Goal: Task Accomplishment & Management: Use online tool/utility

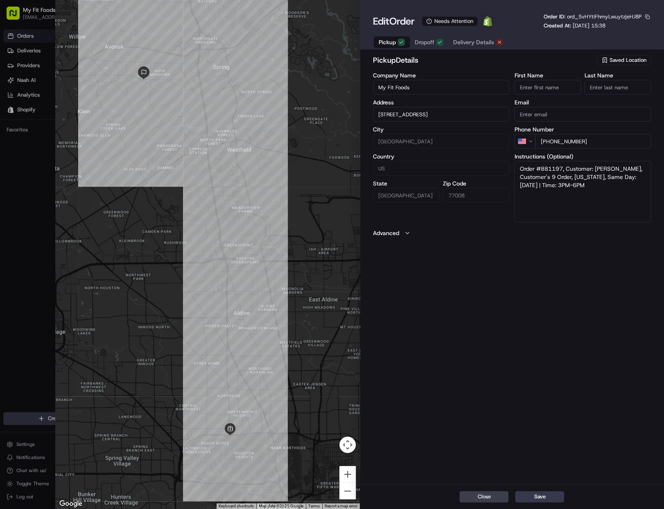
click at [514, 277] on div "pickup Details Saved Location Company Name My Fit Foods Address [STREET_ADDRESS…" at bounding box center [512, 268] width 304 height 431
click at [460, 45] on span "Delivery Details" at bounding box center [473, 42] width 41 height 8
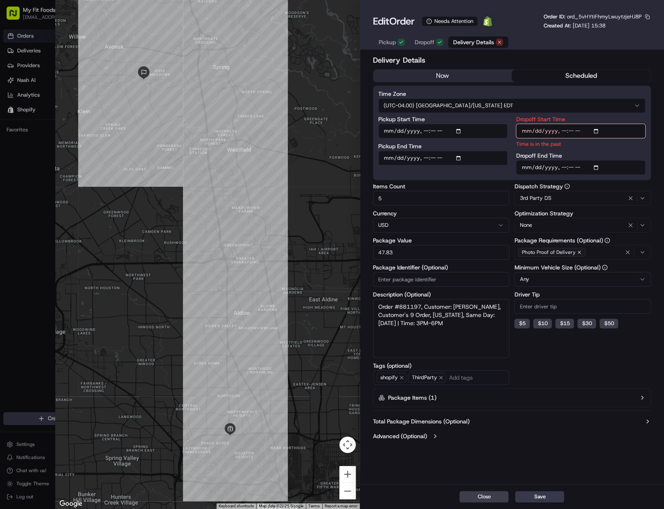
click at [416, 83] on div "Delivery Details now scheduled Time Zone (UTC-04.00) [GEOGRAPHIC_DATA]/[US_STAT…" at bounding box center [512, 248] width 278 height 389
click at [425, 78] on button "now" at bounding box center [442, 76] width 139 height 12
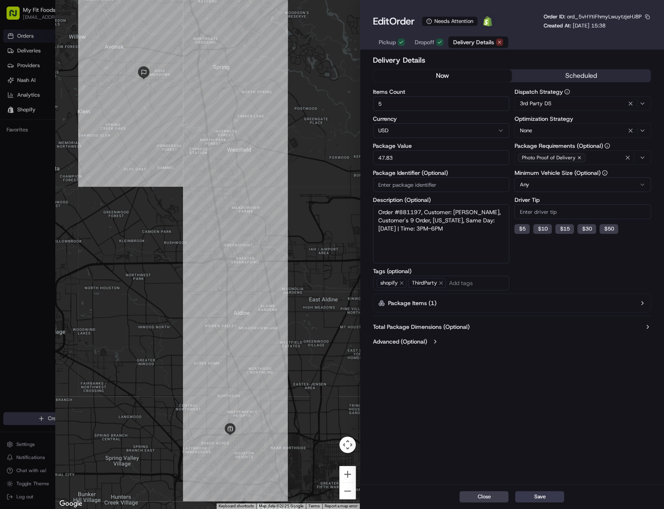
click at [595, 13] on span "ord_5vHYtiFhmyLwuytzjeHJ8P" at bounding box center [604, 16] width 75 height 7
copy span "ord_5vHYtiFhmyLwuytzjeHJ8P"
click at [437, 74] on button "now" at bounding box center [442, 76] width 139 height 12
click at [546, 484] on div "Delivery Details now scheduled Items Count 5 Currency USD Package Value 47.83 P…" at bounding box center [512, 268] width 304 height 431
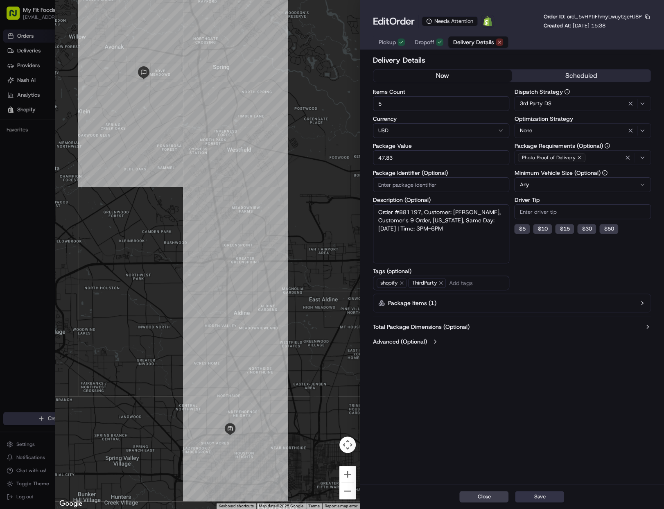
click at [549, 493] on button "Save" at bounding box center [539, 496] width 49 height 11
type input "1"
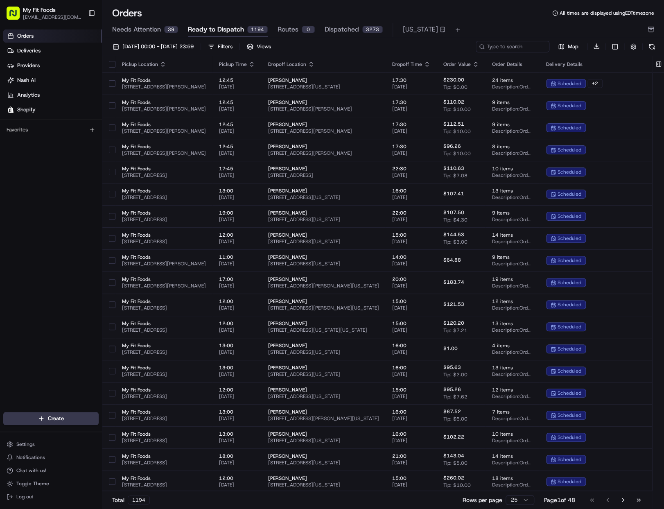
click at [136, 32] on span "Needs Attention" at bounding box center [136, 30] width 49 height 10
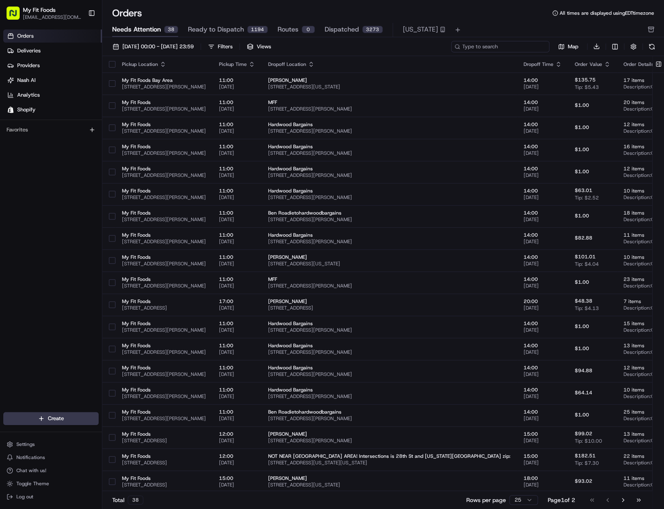
click at [519, 43] on input at bounding box center [500, 46] width 98 height 11
paste input "ord_5vHYtiFhmyLwuytzjeHJ8P"
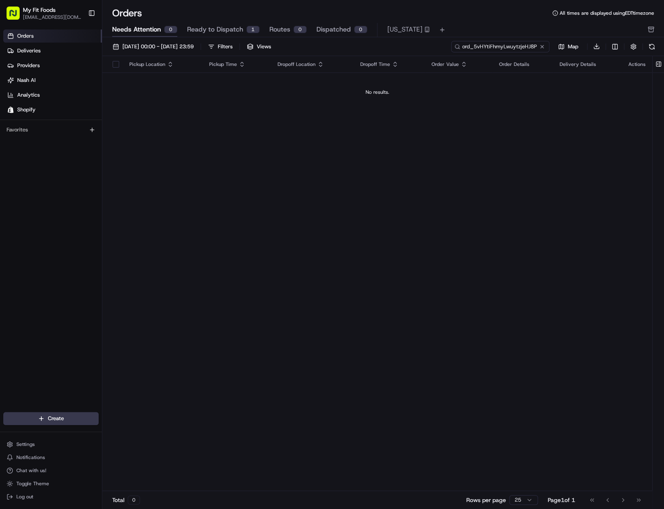
type input "ord_5vHYtiFhmyLwuytzjeHJ8P"
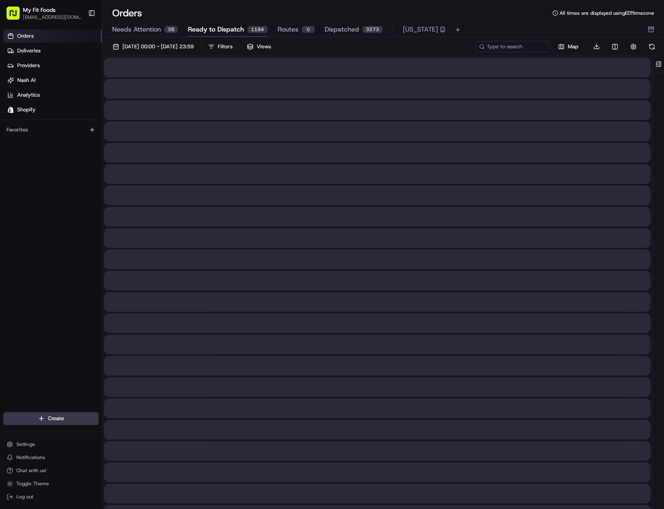
click at [218, 26] on span "Ready to Dispatch" at bounding box center [216, 30] width 56 height 10
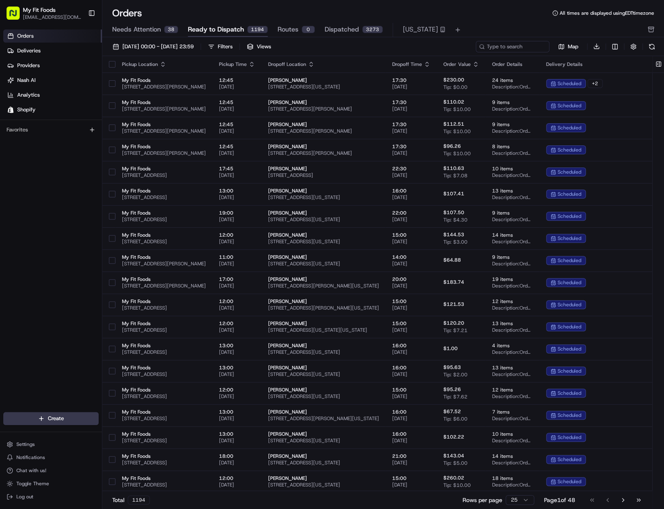
click at [524, 52] on div "[DATE] 00:00 - [DATE] 23:59 Filters Views Map Download" at bounding box center [383, 49] width 562 height 16
click at [524, 44] on input at bounding box center [500, 46] width 98 height 11
paste input "ord_5vHYtiFhmyLwuytzjeHJ8P"
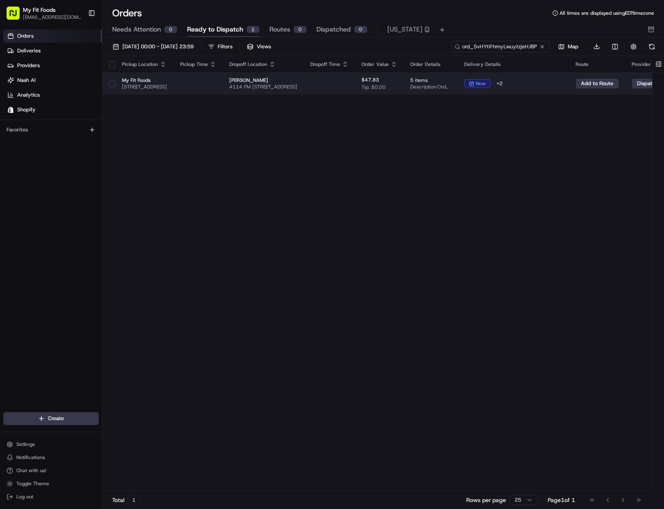
type input "ord_5vHYtiFhmyLwuytzjeHJ8P"
click at [109, 84] on button "button" at bounding box center [112, 83] width 7 height 7
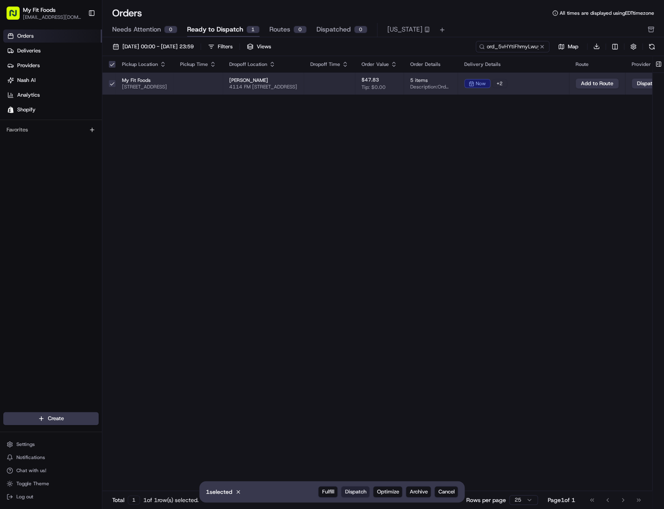
click at [362, 494] on span "Dispatch" at bounding box center [355, 491] width 21 height 7
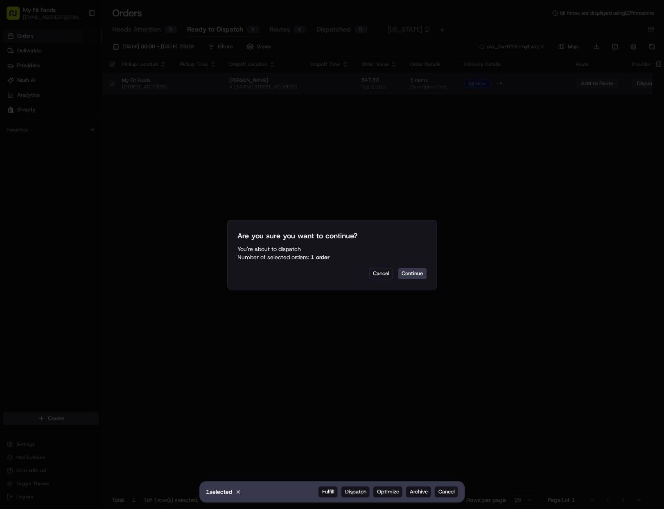
click at [396, 276] on div "Cancel Continue" at bounding box center [332, 273] width 189 height 11
click at [406, 276] on button "Continue" at bounding box center [412, 273] width 29 height 11
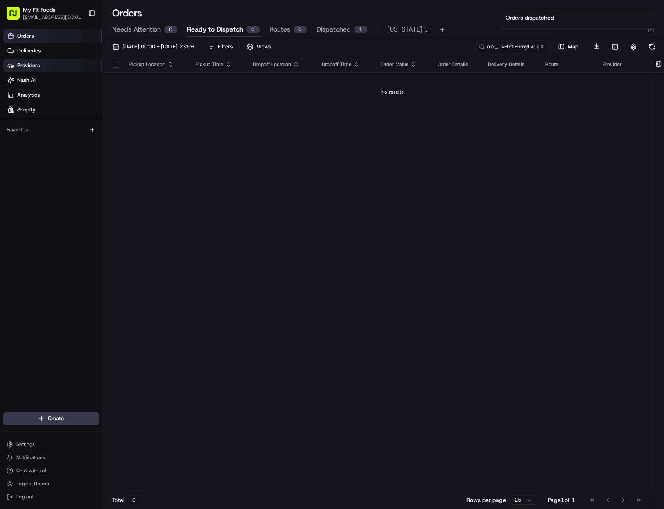
click at [28, 59] on link "Providers" at bounding box center [52, 65] width 99 height 13
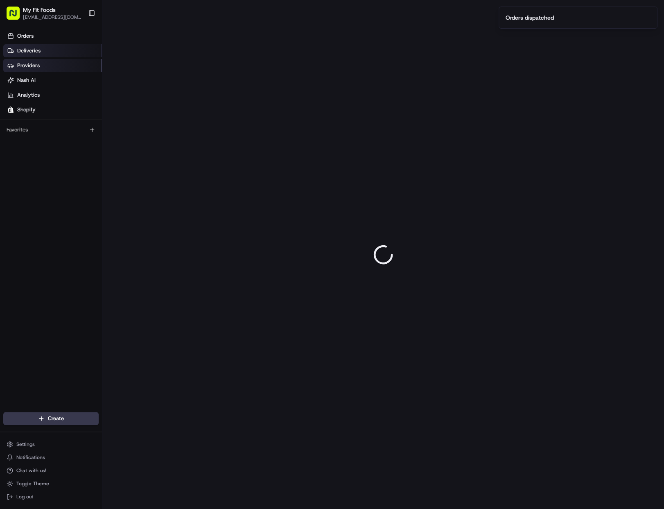
click at [32, 53] on span "Deliveries" at bounding box center [28, 50] width 23 height 7
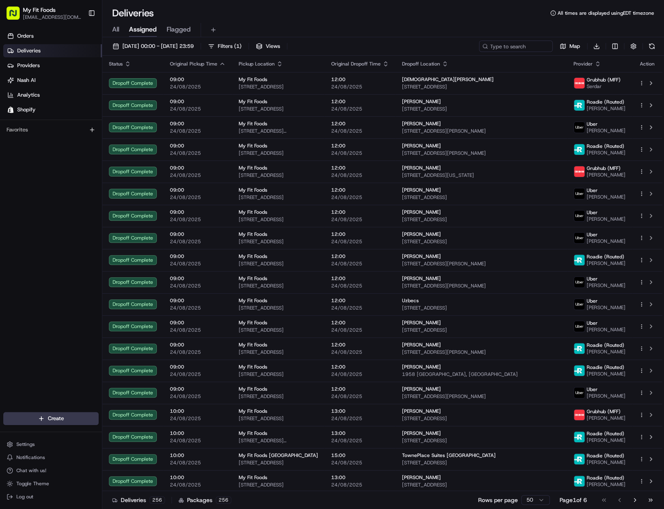
click at [110, 27] on div "All Assigned Flagged" at bounding box center [383, 30] width 562 height 14
click at [122, 34] on div "All Assigned Flagged" at bounding box center [383, 30] width 562 height 14
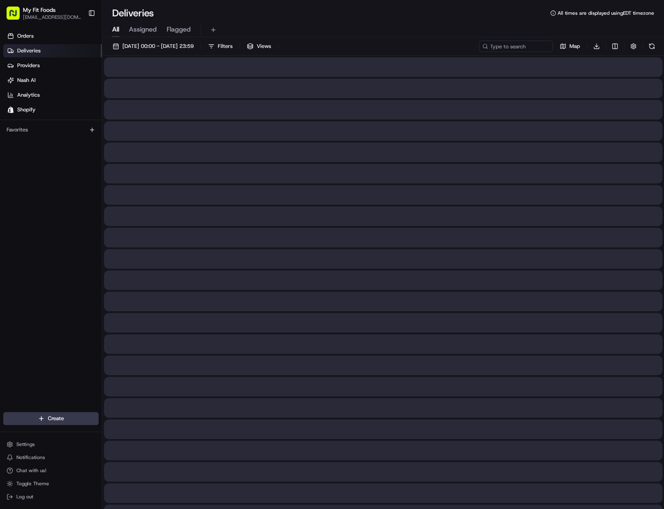
click at [115, 32] on span "All" at bounding box center [115, 30] width 7 height 10
click at [502, 49] on input at bounding box center [516, 46] width 74 height 11
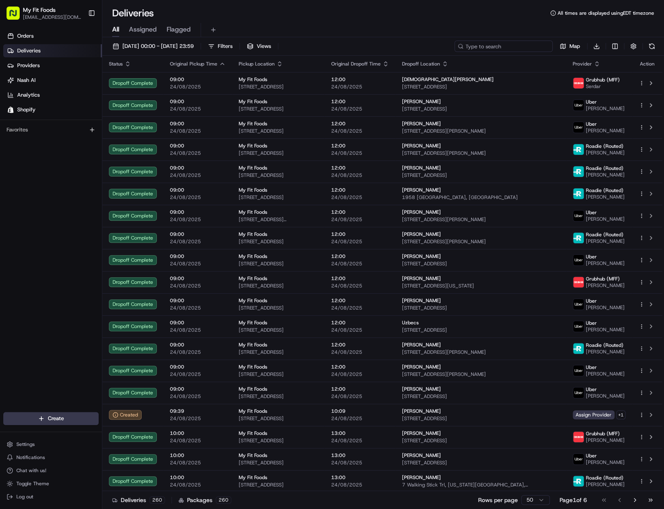
click at [505, 44] on input at bounding box center [504, 46] width 98 height 11
paste input "ord_5vHYtiFhmyLwuytzjeHJ8P"
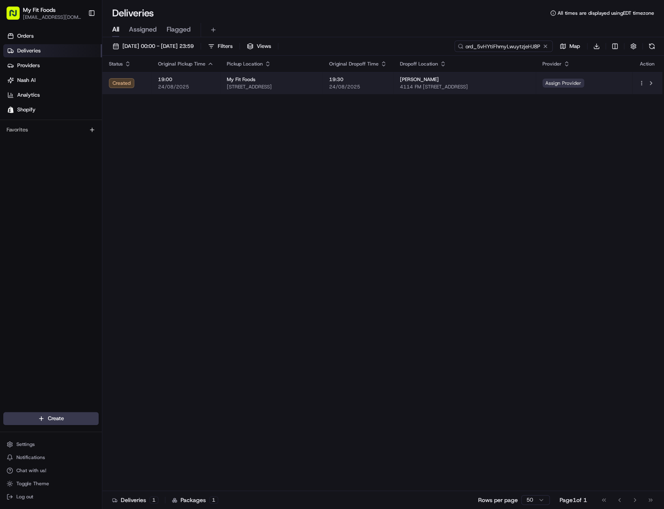
type input "ord_5vHYtiFhmyLwuytzjeHJ8P"
click at [584, 85] on span "Assign Provider" at bounding box center [564, 83] width 42 height 9
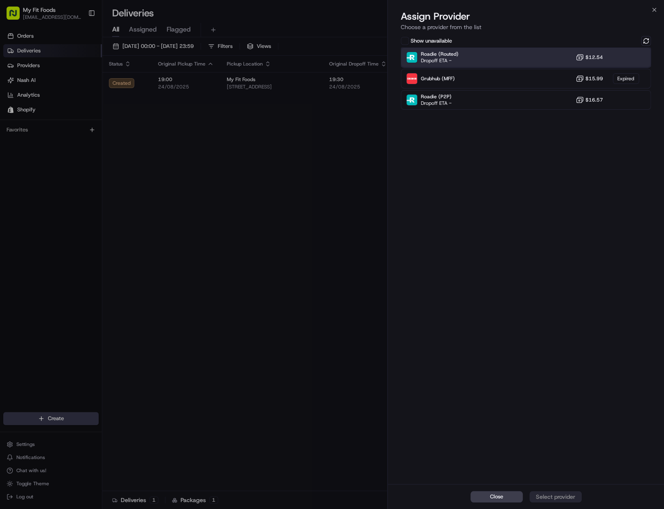
click at [539, 63] on div "Roadie (Routed) Dropoff ETA - $12.54" at bounding box center [526, 58] width 250 height 20
click at [567, 503] on div "Close Assign Provider" at bounding box center [526, 496] width 276 height 25
click at [567, 500] on div "Assign Provider" at bounding box center [556, 497] width 40 height 8
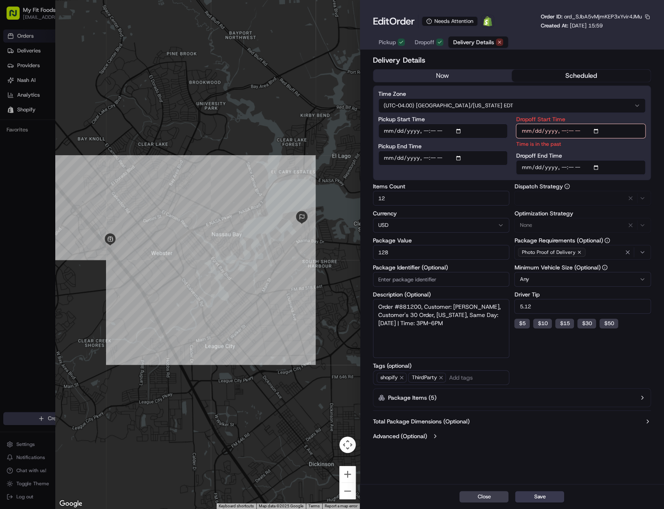
click at [476, 42] on span "Delivery Details" at bounding box center [473, 42] width 41 height 8
click at [450, 79] on button "now" at bounding box center [442, 76] width 139 height 12
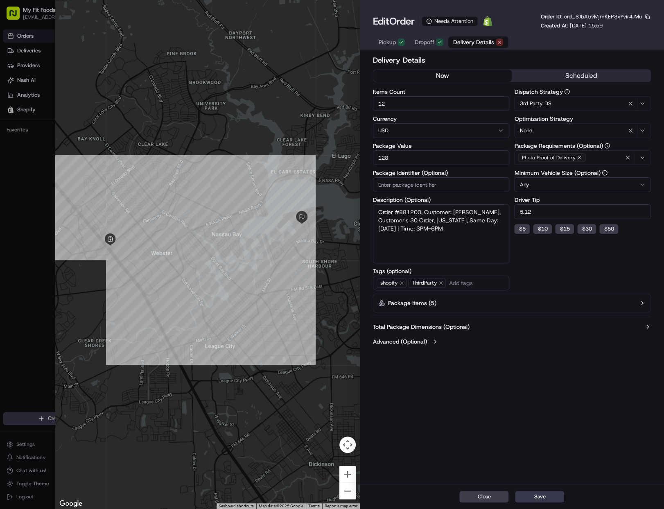
click at [418, 109] on input "12" at bounding box center [441, 103] width 137 height 15
drag, startPoint x: 417, startPoint y: 106, endPoint x: 362, endPoint y: 109, distance: 54.9
click at [364, 109] on div "Delivery Details now scheduled Items Count 12 Currency USD Package Value 128 Pa…" at bounding box center [512, 268] width 304 height 431
type input "1"
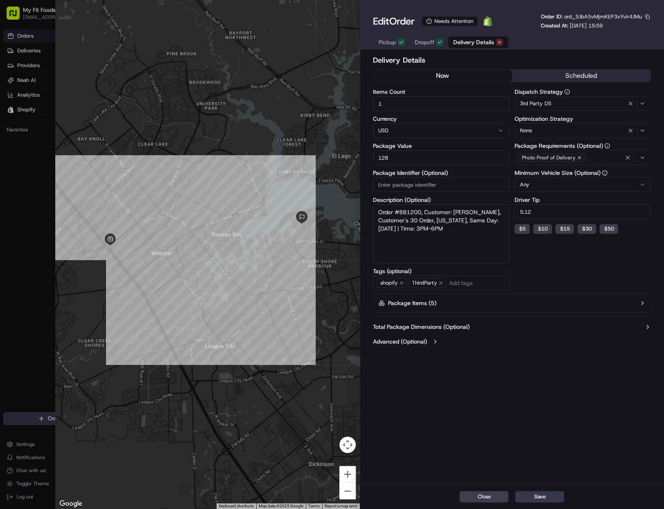
click at [586, 16] on span "ord_SJbA5vMjmKEP3xYvir4JMu" at bounding box center [603, 16] width 78 height 7
copy span "ord_SJbA5vMjmKEP3xYvir4JMu"
click at [475, 65] on h2 "Delivery Details" at bounding box center [512, 59] width 278 height 11
click at [472, 68] on div "Delivery Details now scheduled Items Count 1 Currency USD Package Value 128 Pac…" at bounding box center [512, 201] width 278 height 294
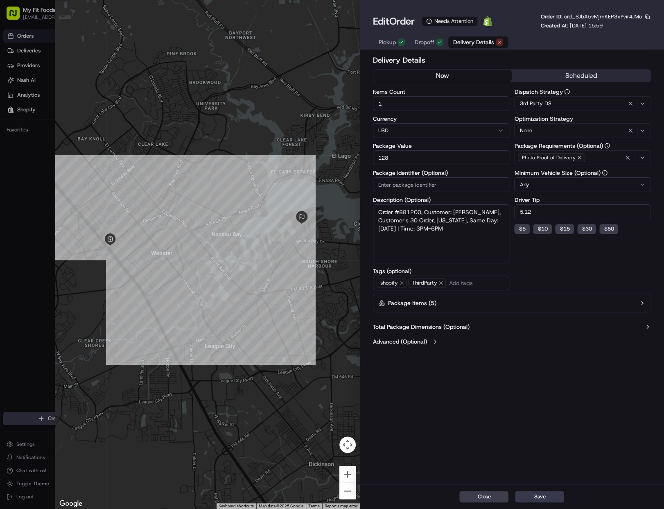
click at [472, 70] on button "now" at bounding box center [442, 76] width 139 height 12
click at [543, 489] on div "Edit Order Needs Attention Open Order in Shopify Order ID: ord_SJbA5vMjmKEP3xYv…" at bounding box center [512, 254] width 304 height 509
click at [541, 495] on button "Save" at bounding box center [539, 496] width 49 height 11
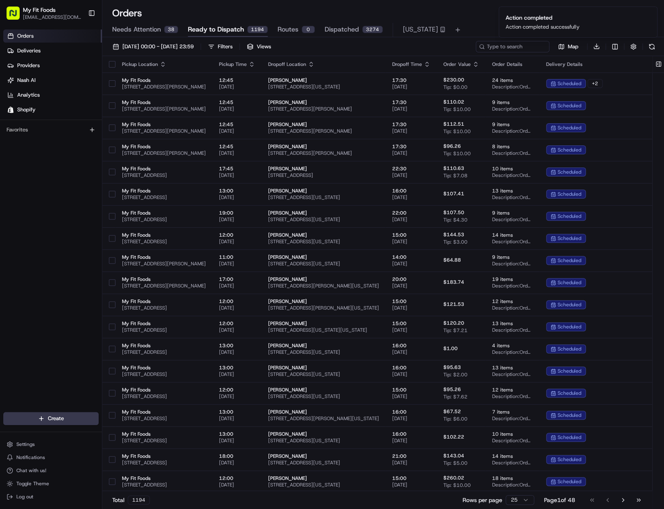
click at [507, 43] on ol "Action completed Action completed successfully" at bounding box center [578, 22] width 172 height 44
click at [497, 48] on input at bounding box center [500, 46] width 98 height 11
paste input "ord_SJbA5vMjmKEP3xYvir4JMu"
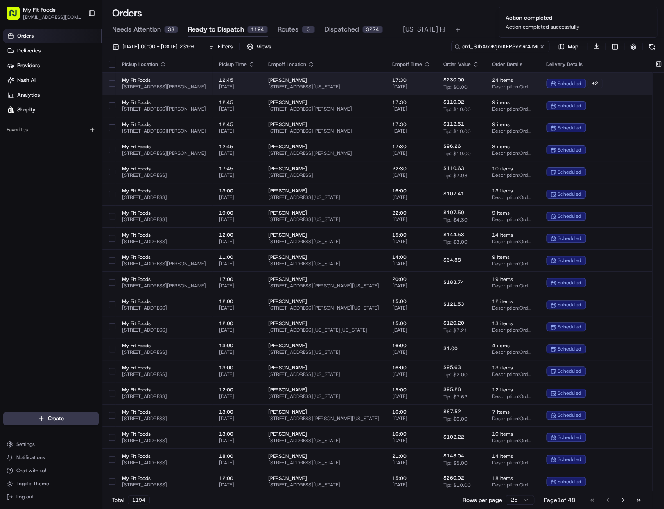
scroll to position [0, 2]
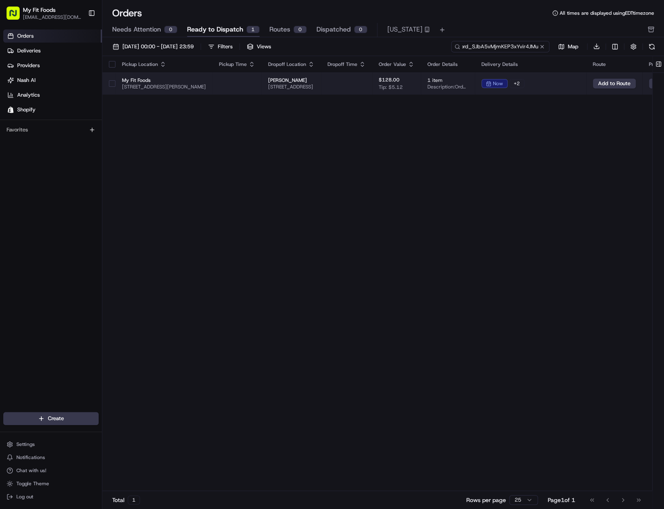
type input "ord_SJbA5vMjmKEP3xYvir4JMu"
click at [111, 84] on button "button" at bounding box center [112, 83] width 7 height 7
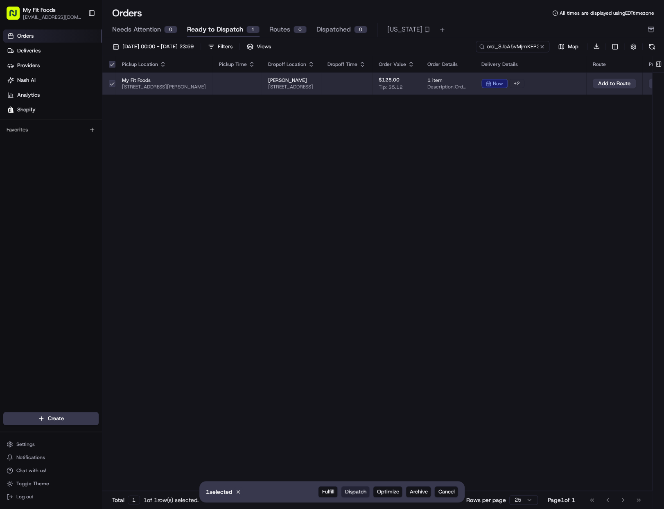
click at [348, 489] on span "Dispatch" at bounding box center [355, 491] width 21 height 7
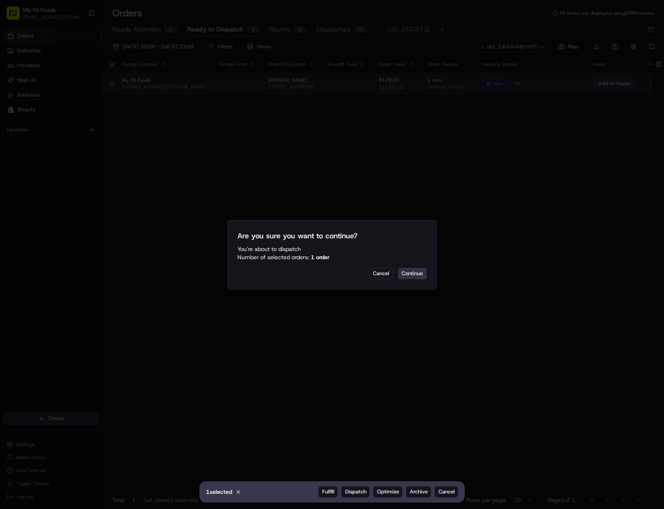
click at [408, 272] on button "Continue" at bounding box center [412, 273] width 29 height 11
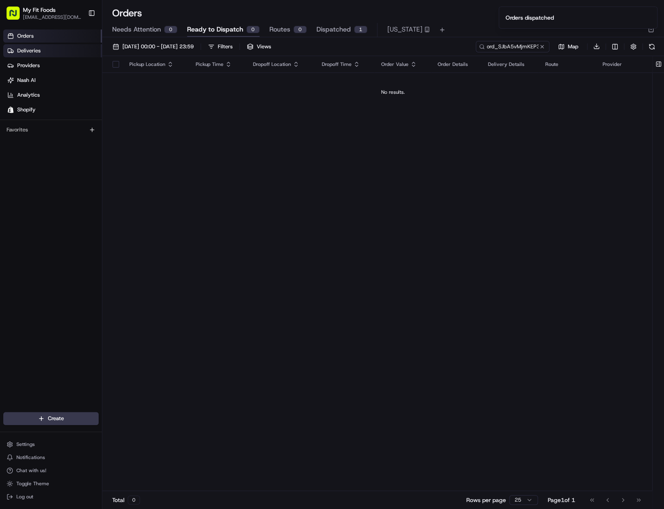
click at [23, 48] on span "Deliveries" at bounding box center [28, 50] width 23 height 7
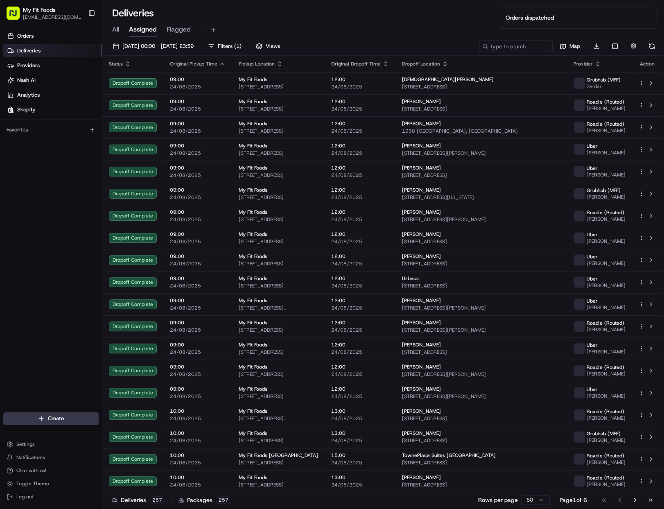
click at [116, 28] on span "All" at bounding box center [115, 30] width 7 height 10
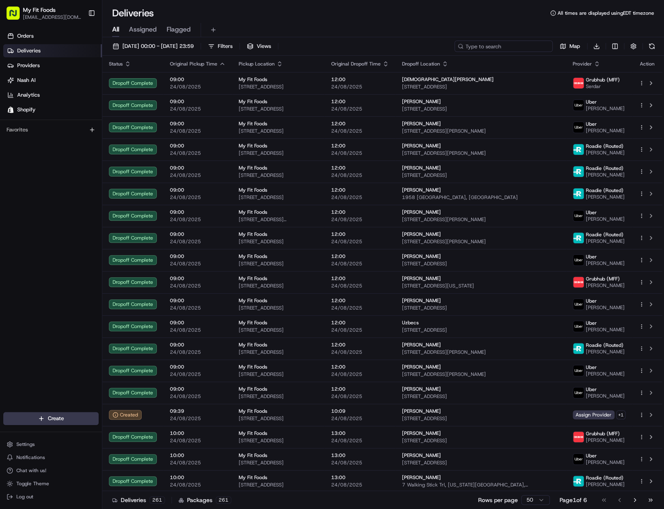
drag, startPoint x: 534, startPoint y: 44, endPoint x: 526, endPoint y: 52, distance: 11.6
click at [534, 45] on input at bounding box center [504, 46] width 98 height 11
paste input "ord_SJbA5vMjmKEP3xYvir4JMu"
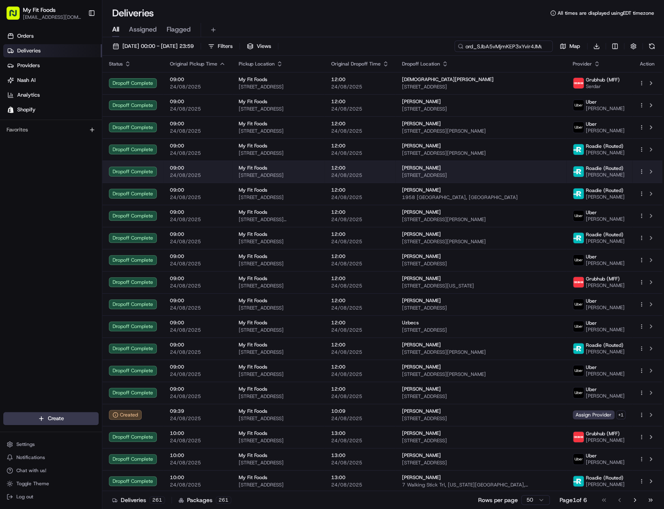
scroll to position [0, 2]
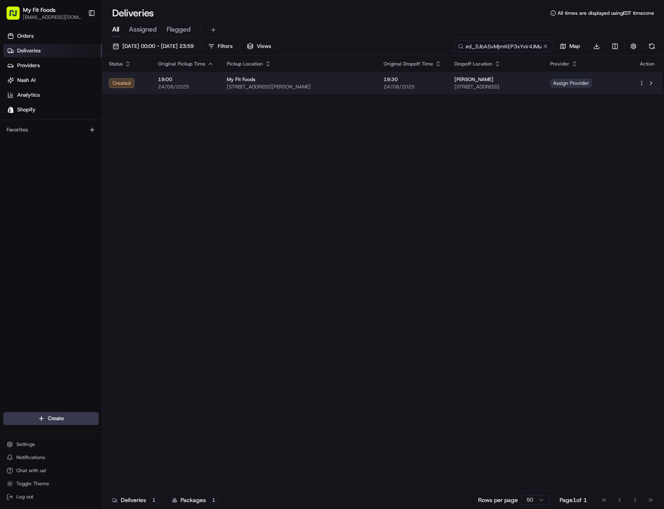
type input "ord_SJbA5vMjmKEP3xYvir4JMu"
click at [586, 81] on span "Assign Provider" at bounding box center [571, 83] width 42 height 9
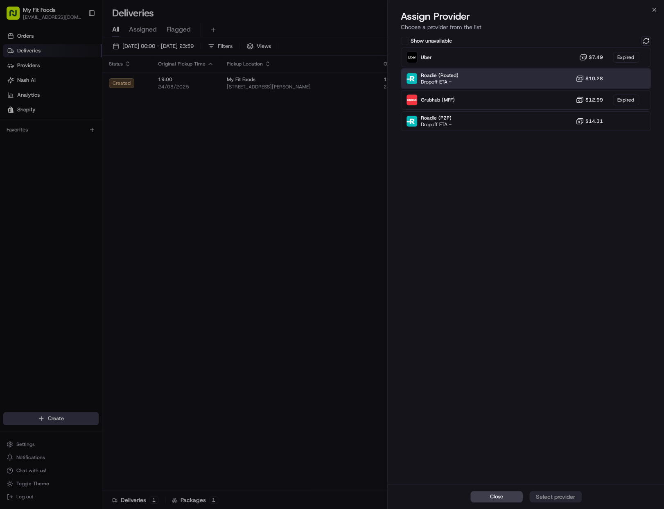
click at [537, 73] on div "Roadie (Routed) Dropoff ETA - $10.28" at bounding box center [526, 79] width 250 height 20
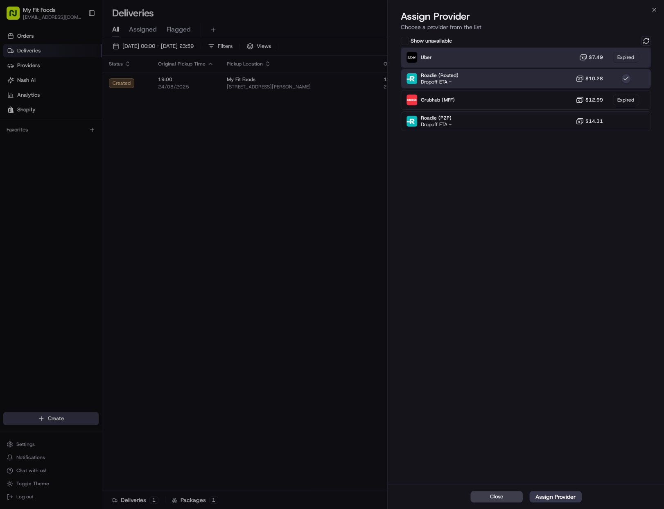
click at [533, 58] on div "Uber $7.49 Expired" at bounding box center [526, 58] width 250 height 20
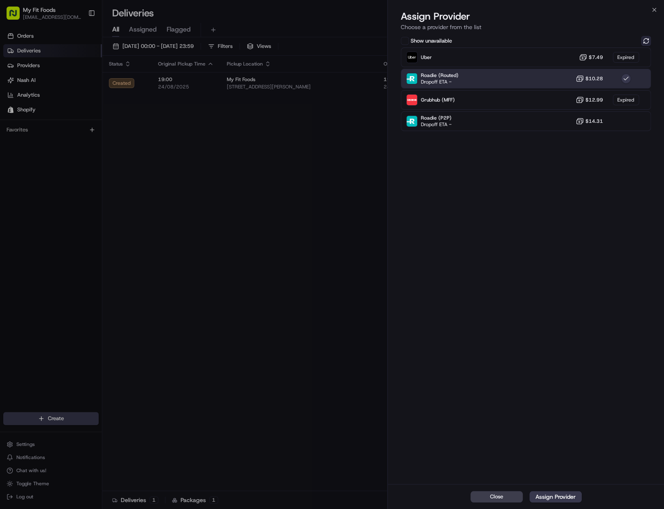
click at [642, 44] on button at bounding box center [646, 41] width 10 height 10
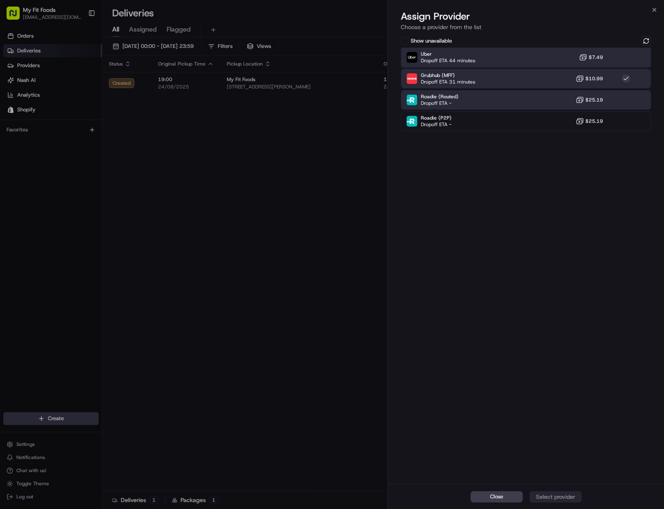
drag, startPoint x: 520, startPoint y: 63, endPoint x: 516, endPoint y: 104, distance: 41.2
click at [519, 63] on div "Uber Dropoff ETA 44 minutes $7.49" at bounding box center [526, 58] width 250 height 20
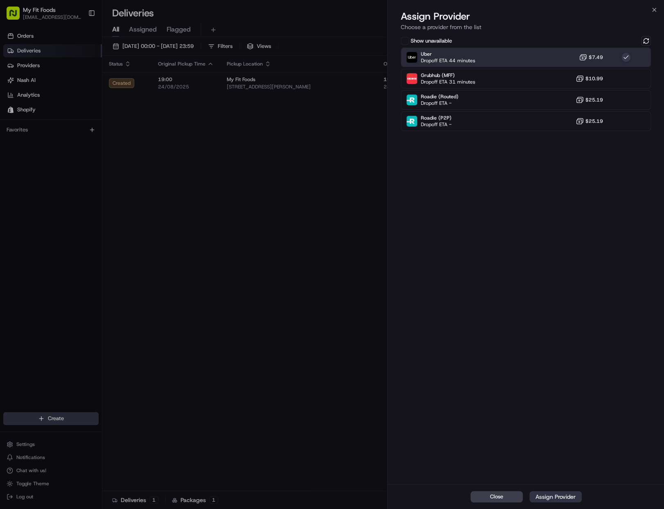
click at [563, 493] on button "Assign Provider" at bounding box center [556, 496] width 52 height 11
